Goal: Find specific page/section: Find specific page/section

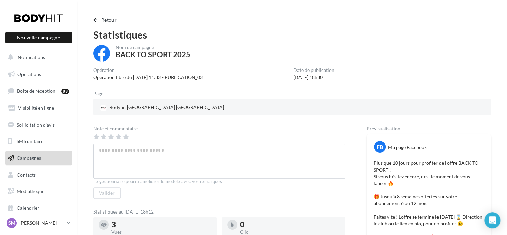
click at [32, 159] on span "Campagnes" at bounding box center [29, 158] width 24 height 6
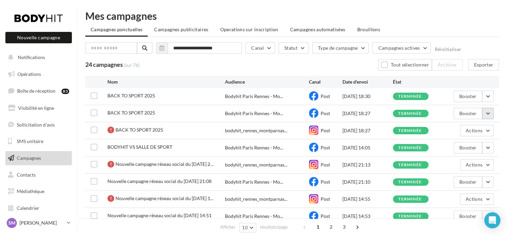
click at [490, 114] on button "button" at bounding box center [487, 113] width 11 height 11
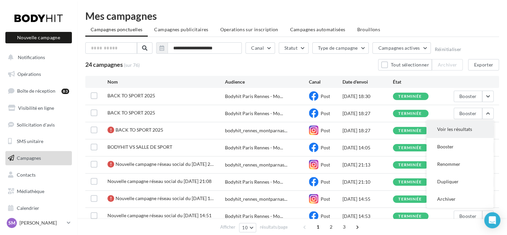
click at [467, 126] on button "Voir les résultats" at bounding box center [460, 129] width 67 height 17
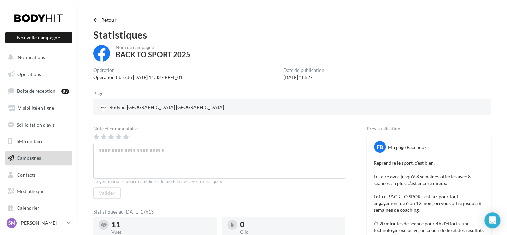
click at [93, 17] on button "Retour" at bounding box center [106, 20] width 26 height 8
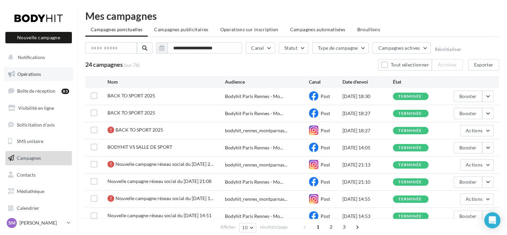
click at [39, 79] on link "Opérations" at bounding box center [38, 74] width 69 height 14
